Goal: Browse casually: Explore the website without a specific task or goal

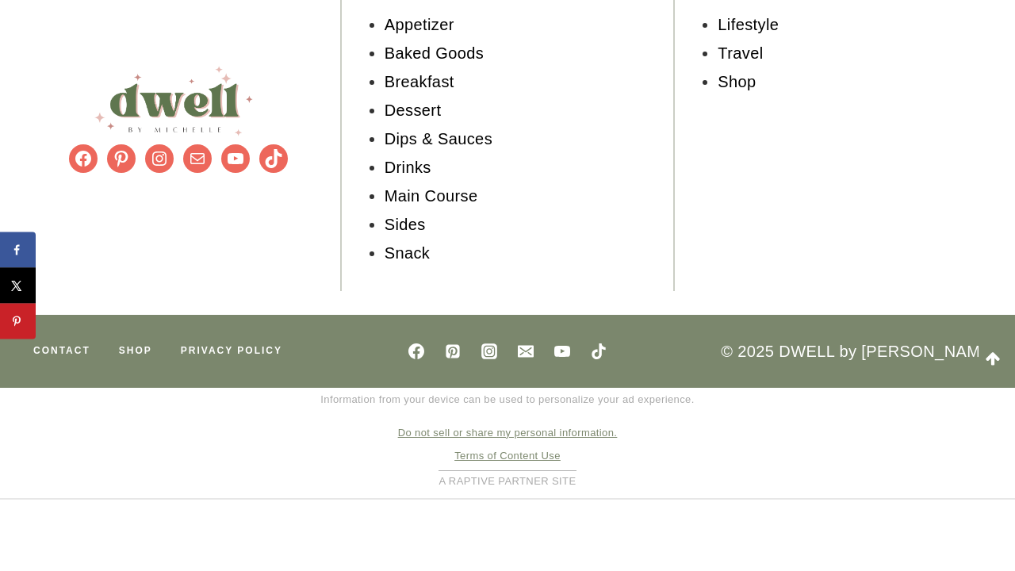
scroll to position [16734, 0]
